Goal: Check status: Check status

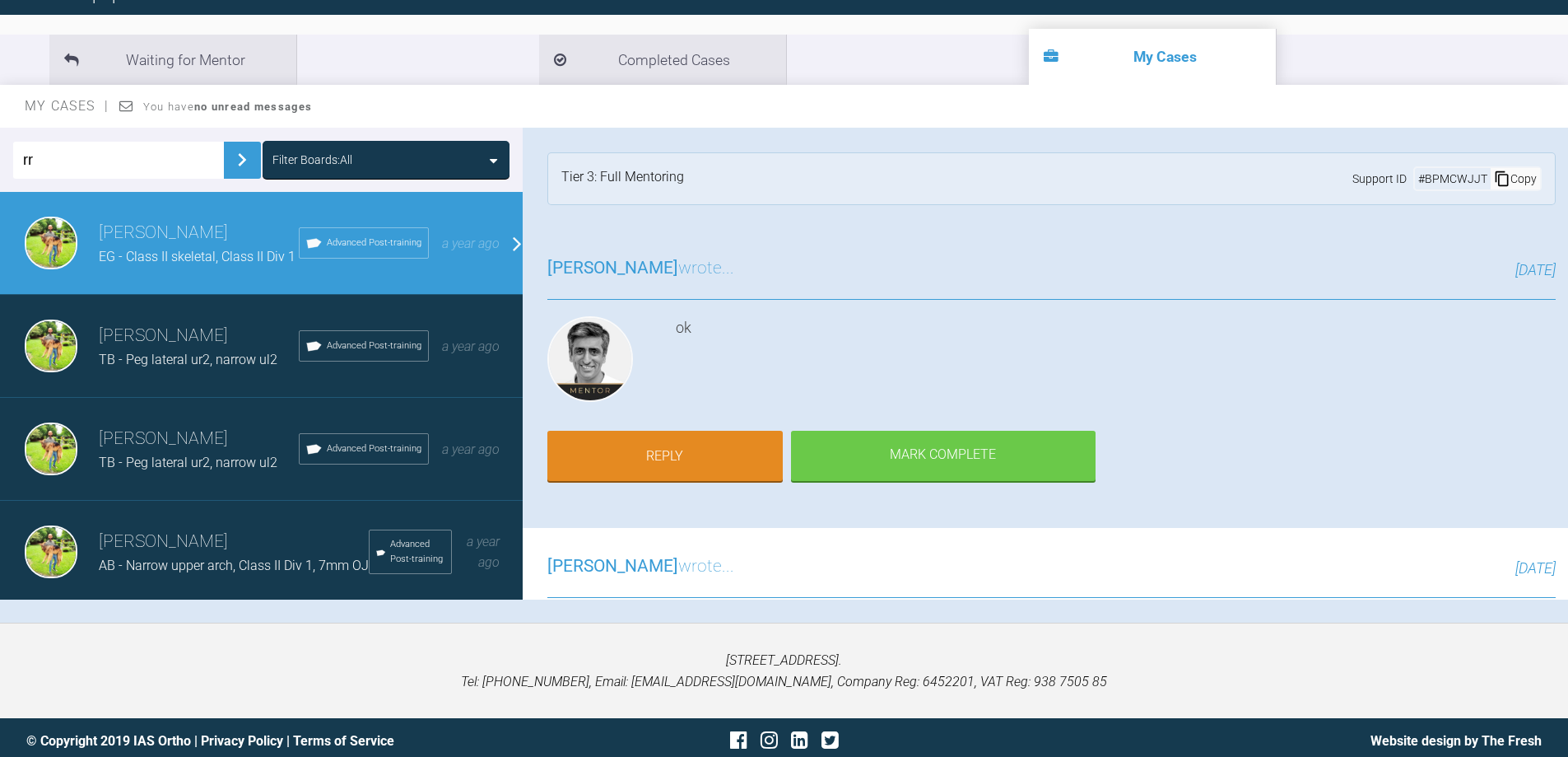
scroll to position [1317, 0]
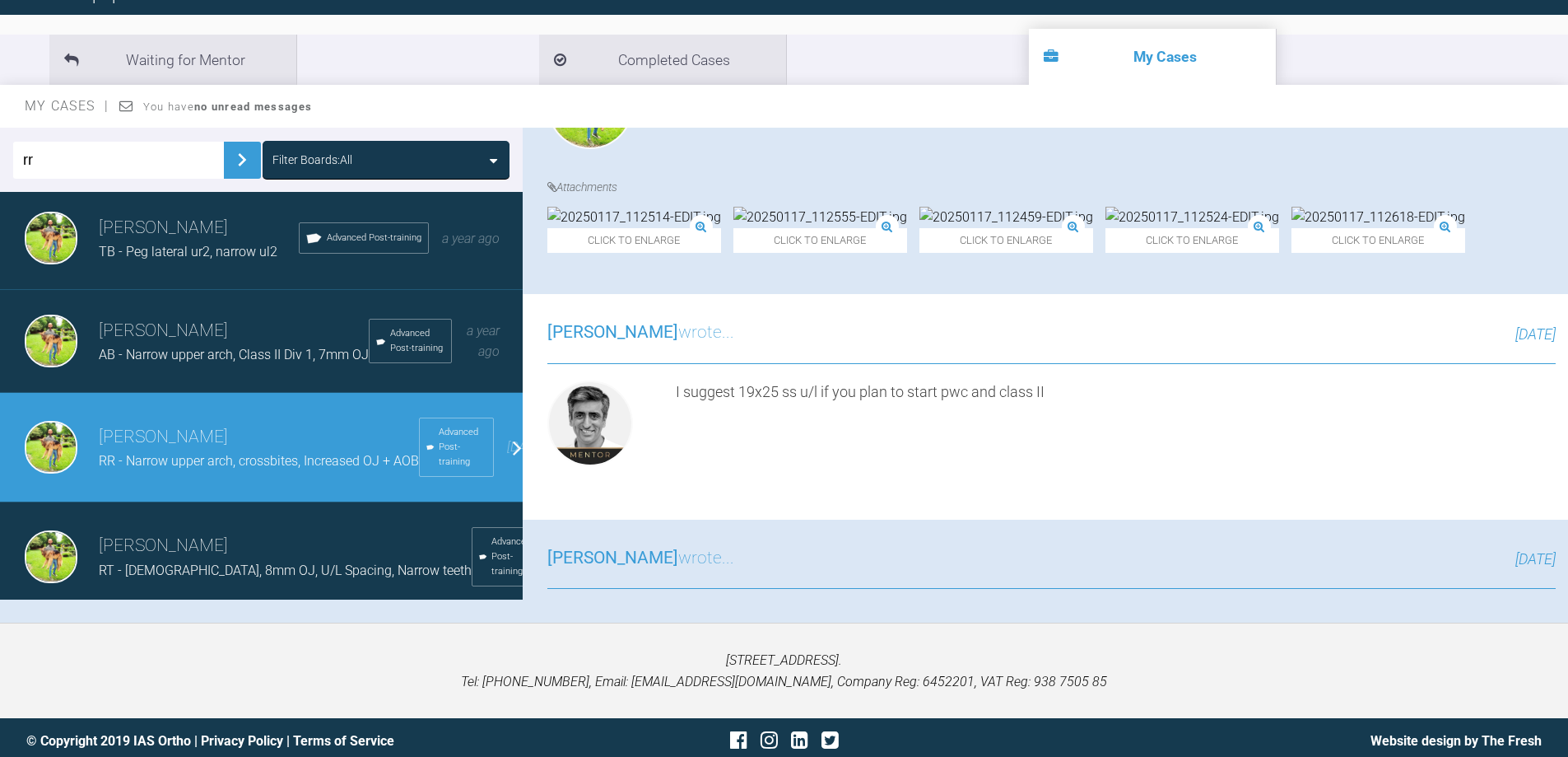
click at [0, 160] on html "My Cases Logout Browse all IAS Services Start New Case 908 Logout Support Forum…" at bounding box center [784, 299] width 1568 height 928
type input "ab"
click at [229, 164] on img at bounding box center [242, 160] width 26 height 26
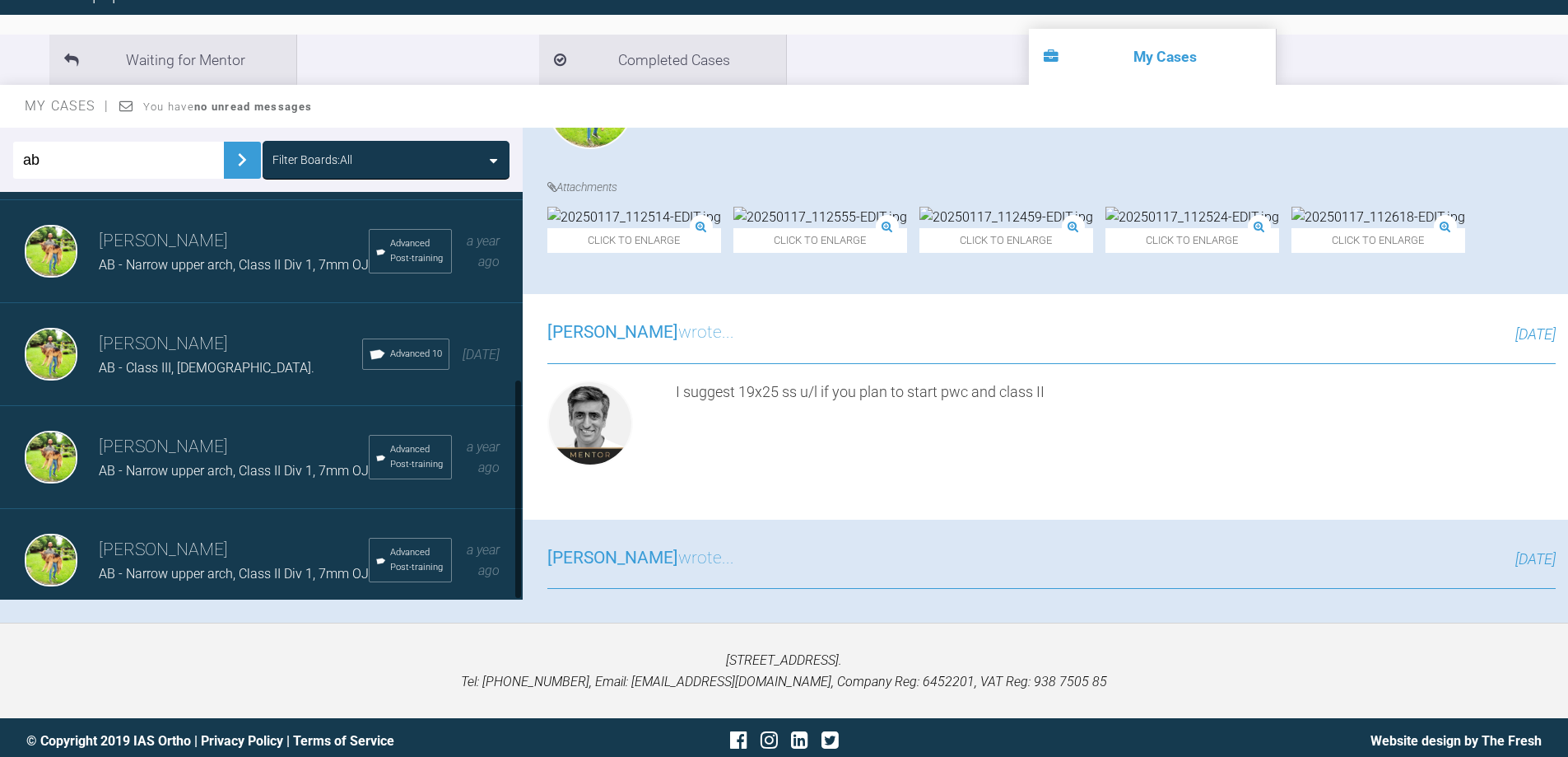
click at [221, 238] on div "[PERSON_NAME] AB - Narrow upper arch, Class II Div 1, 7mm OJ Advanced Post-trai…" at bounding box center [267, 251] width 535 height 103
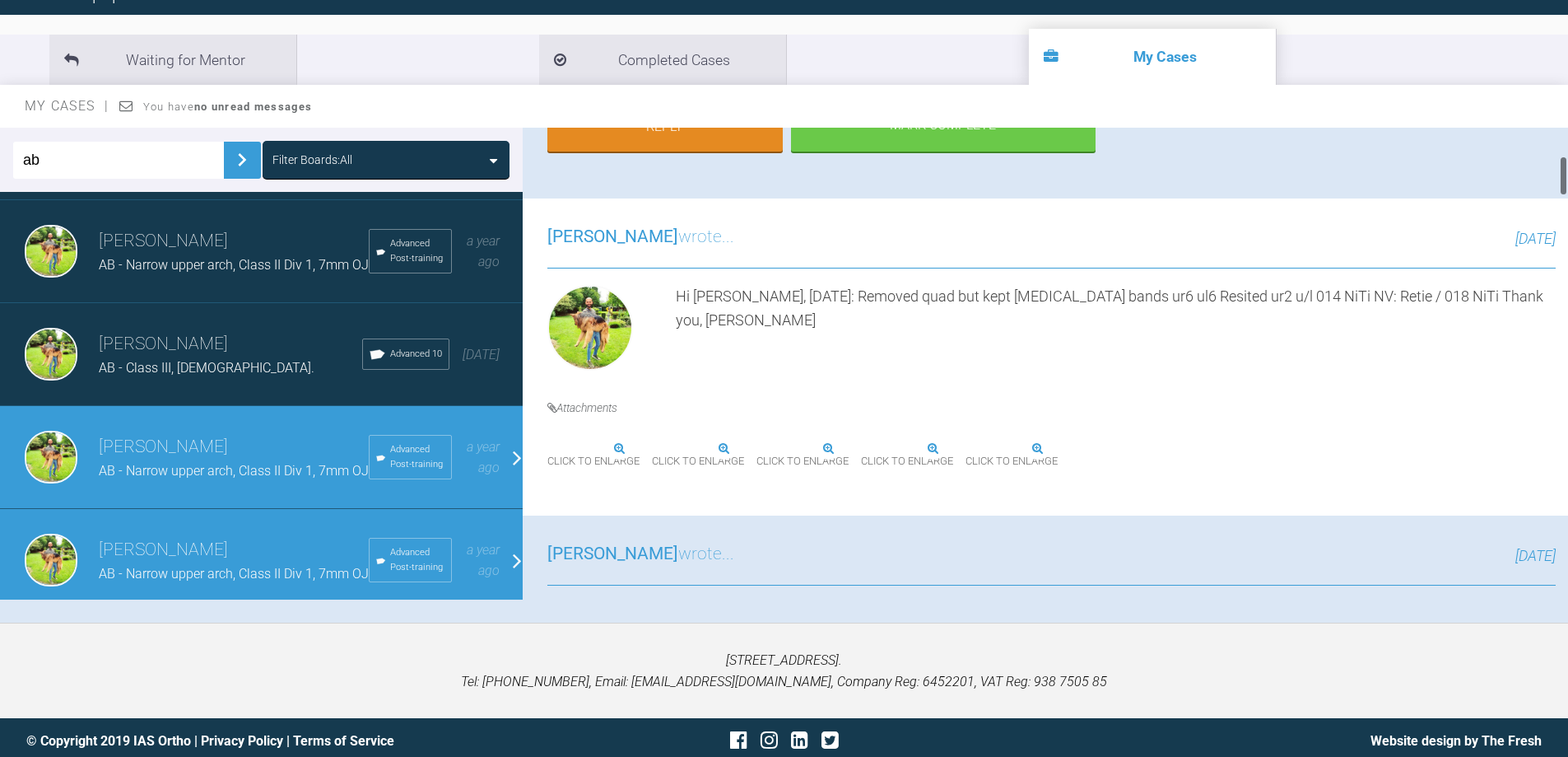
scroll to position [412, 0]
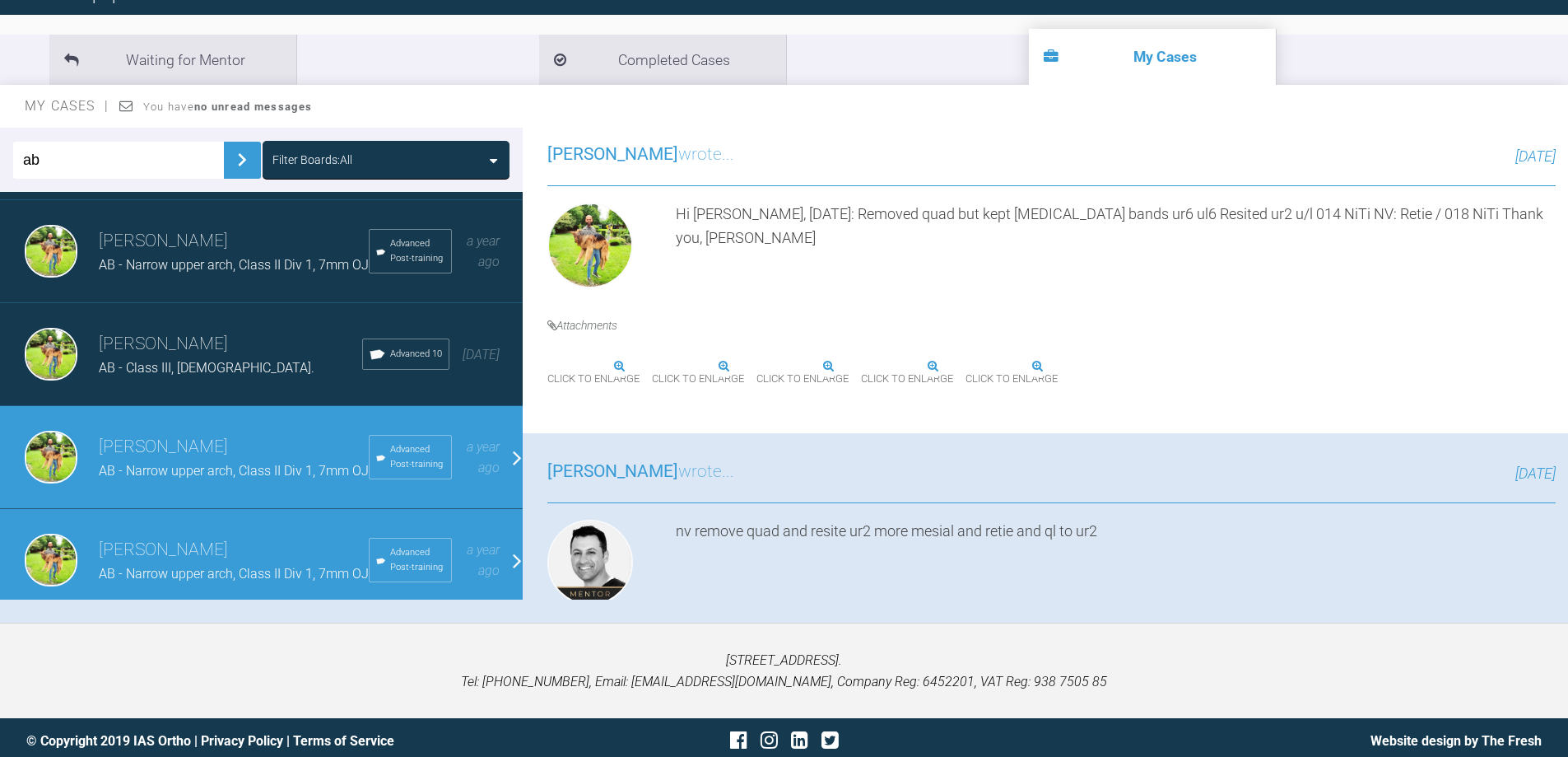
click at [652, 367] on img at bounding box center [652, 367] width 0 height 0
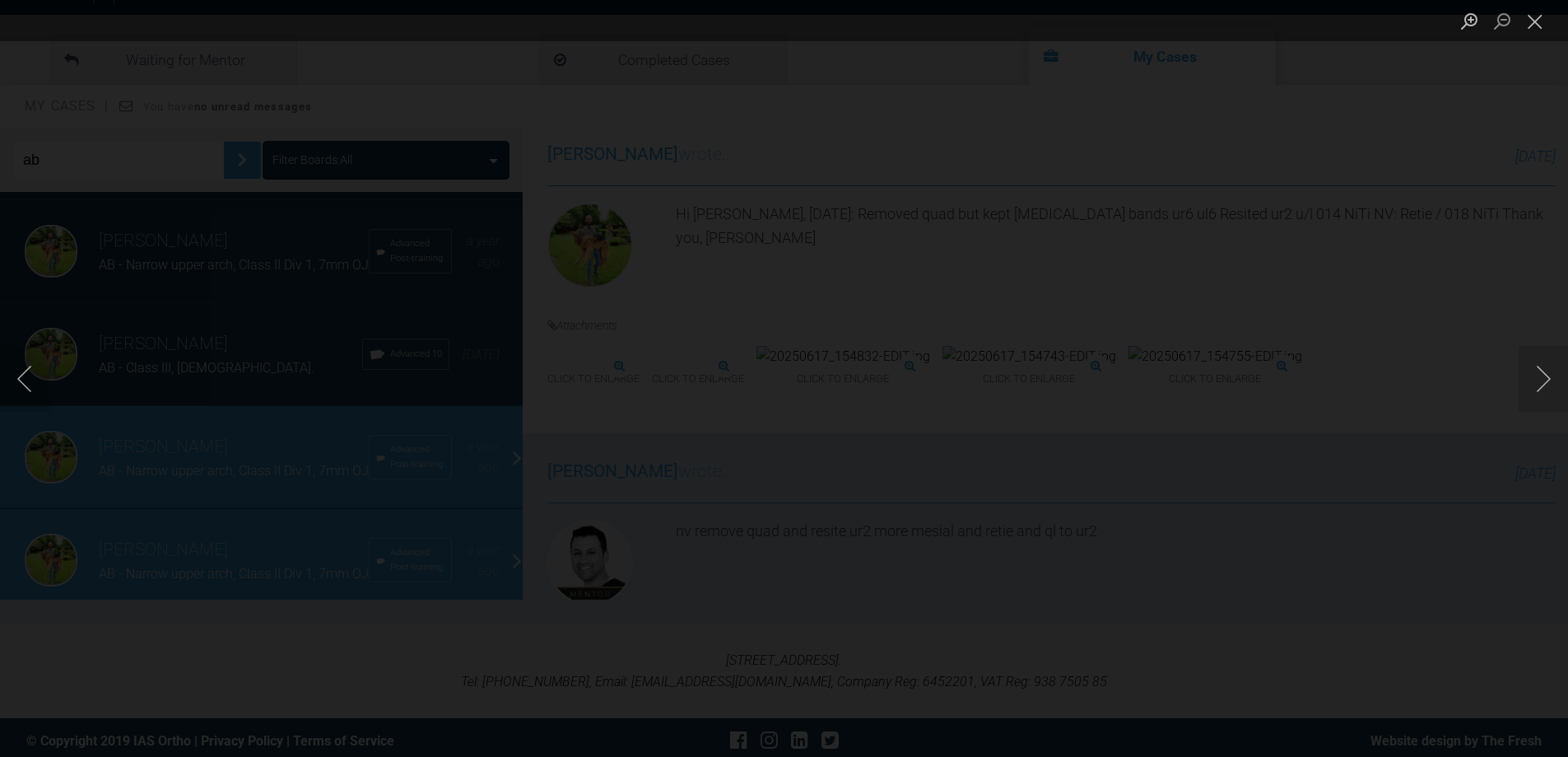
click at [809, 429] on div "Lightbox" at bounding box center [784, 378] width 1568 height 757
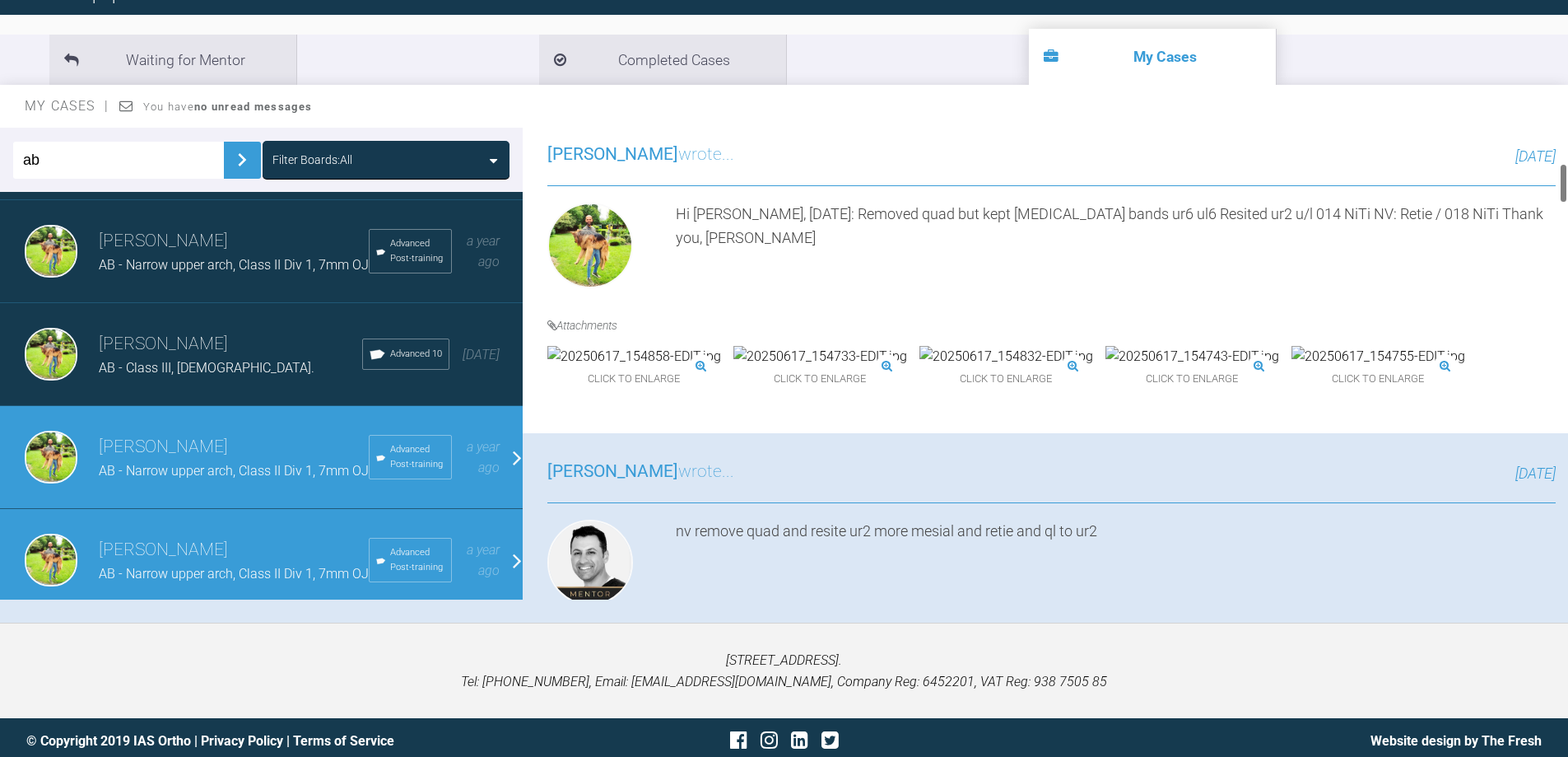
click at [779, 367] on img at bounding box center [820, 356] width 174 height 21
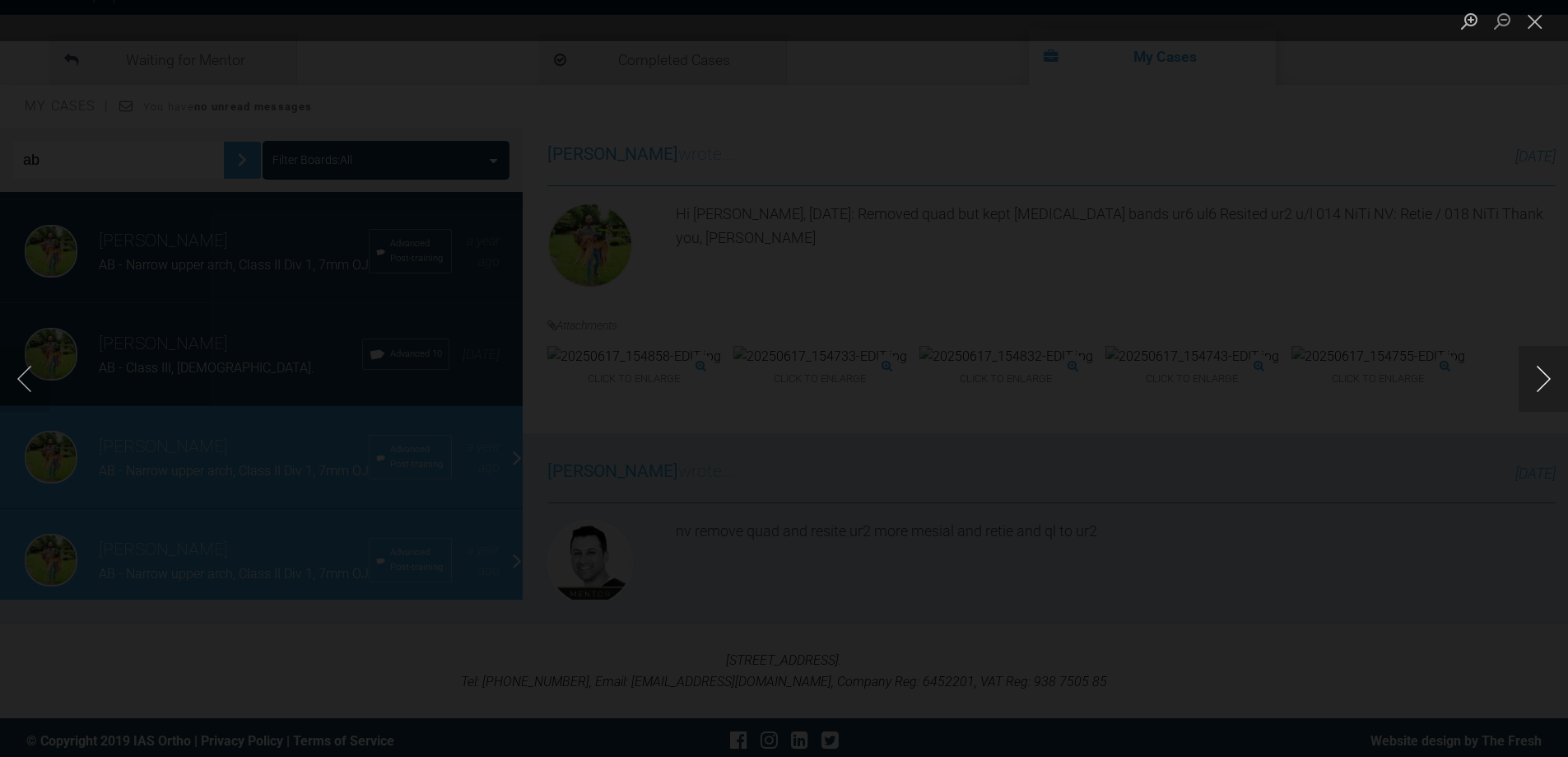
click at [1546, 382] on button "Next image" at bounding box center [1543, 379] width 49 height 66
click at [1529, 374] on button "Next image" at bounding box center [1543, 379] width 49 height 66
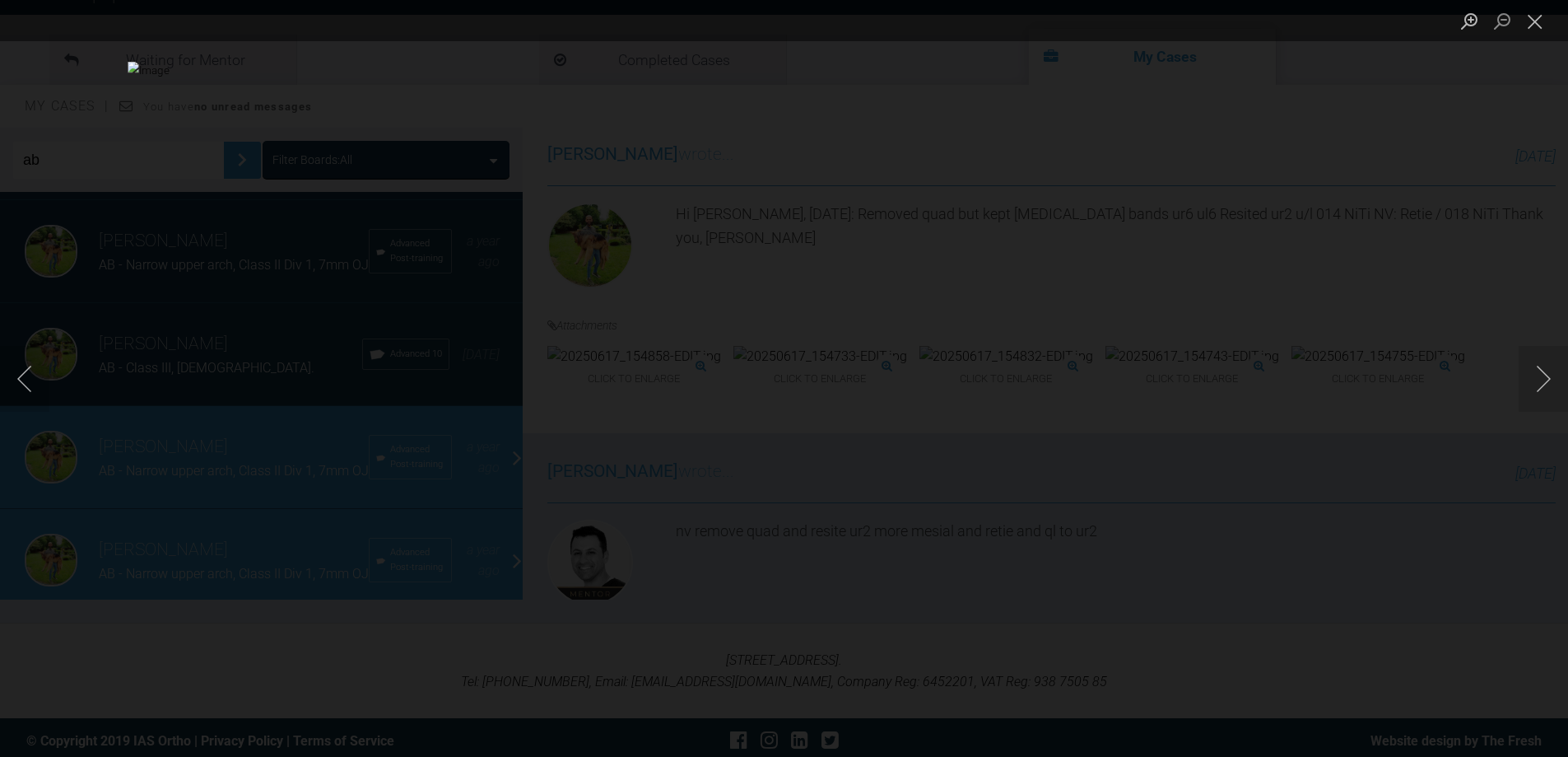
click at [1442, 292] on div "Lightbox" at bounding box center [784, 378] width 1568 height 757
